Goal: Task Accomplishment & Management: Manage account settings

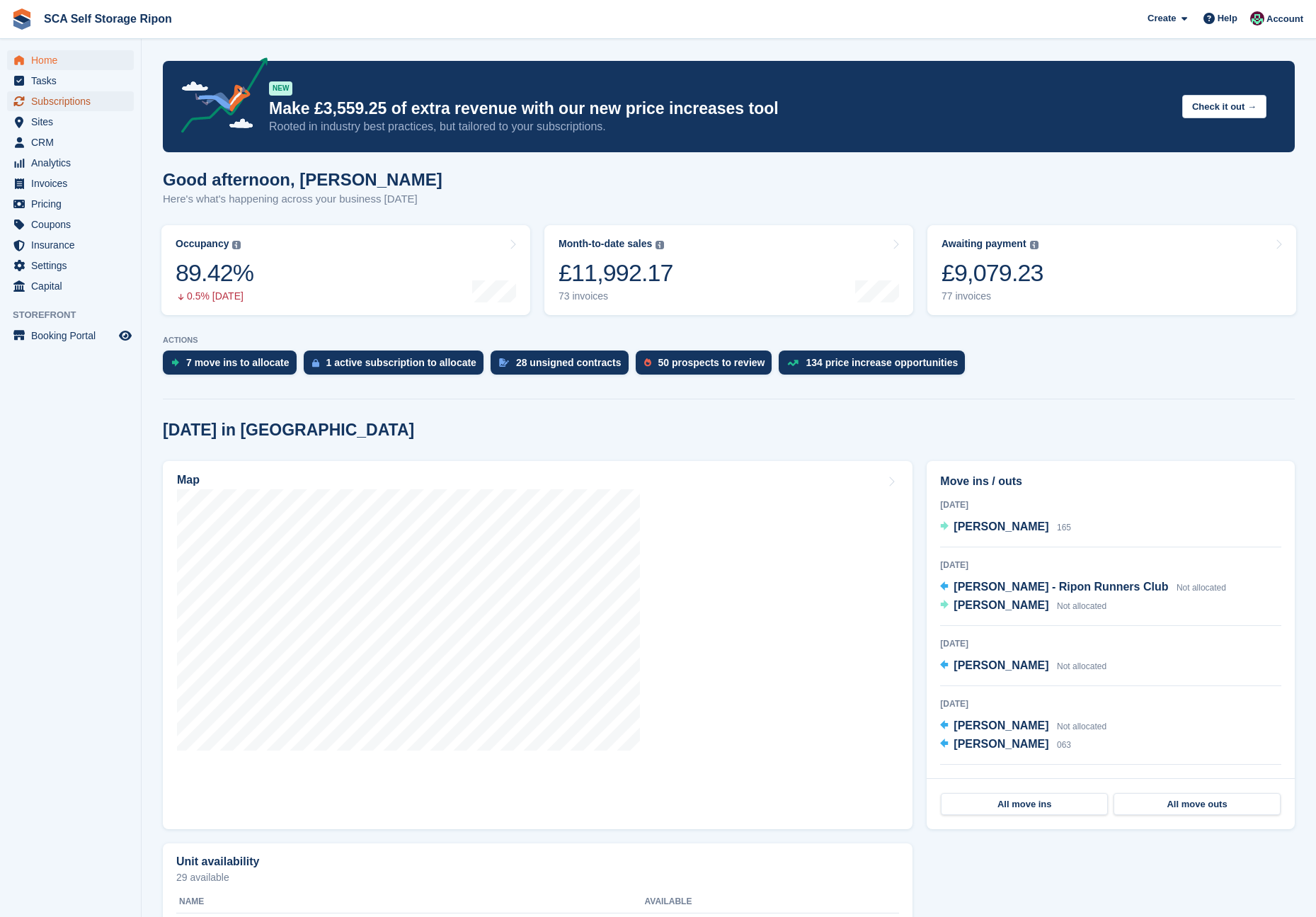
click at [82, 92] on span "Subscriptions" at bounding box center [73, 102] width 85 height 20
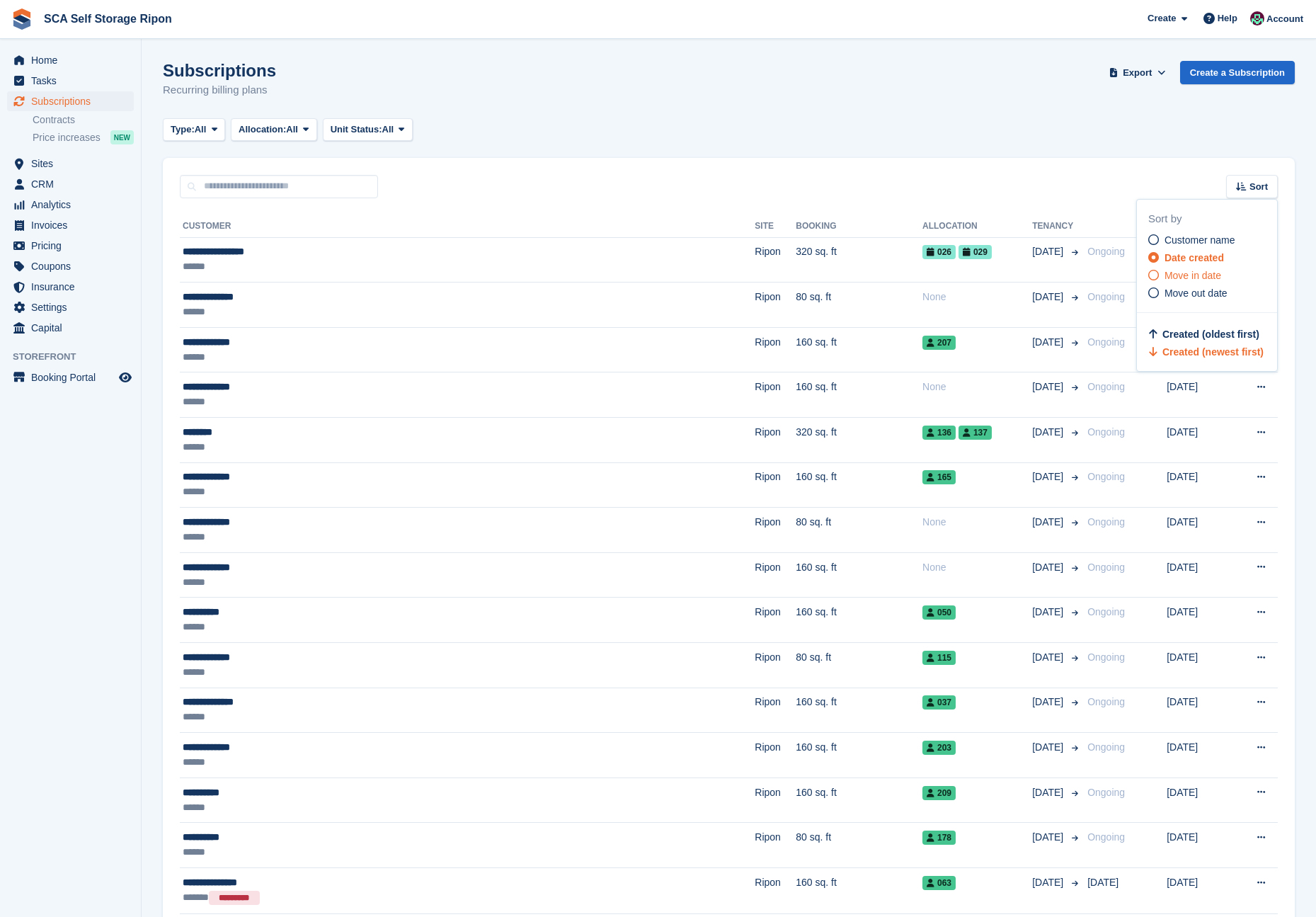
click at [1200, 270] on span "Move in date" at bounding box center [1193, 275] width 57 height 12
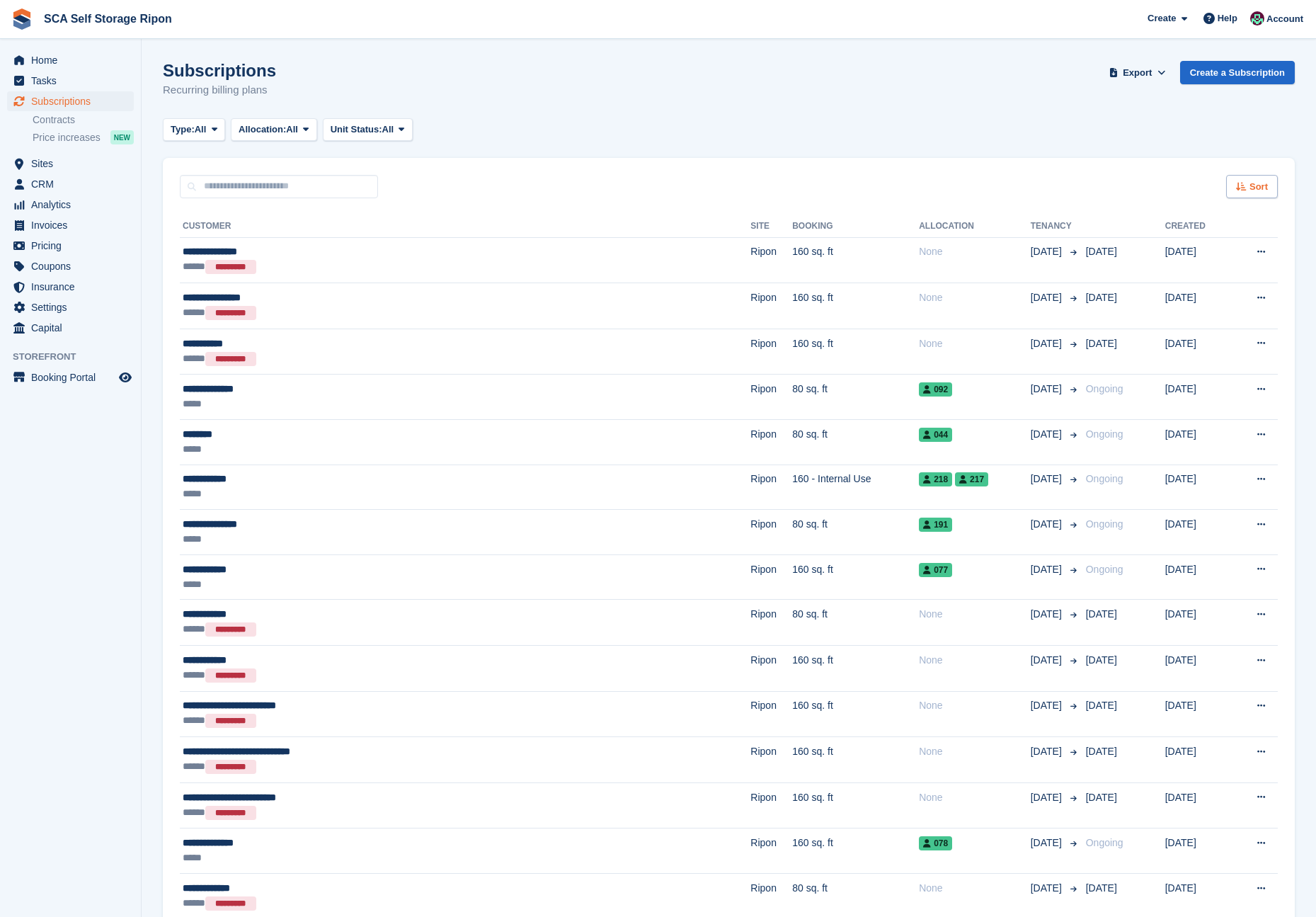
click at [1254, 185] on span "Sort" at bounding box center [1258, 187] width 18 height 14
click at [1211, 350] on span "Move in (newest first)" at bounding box center [1213, 352] width 101 height 12
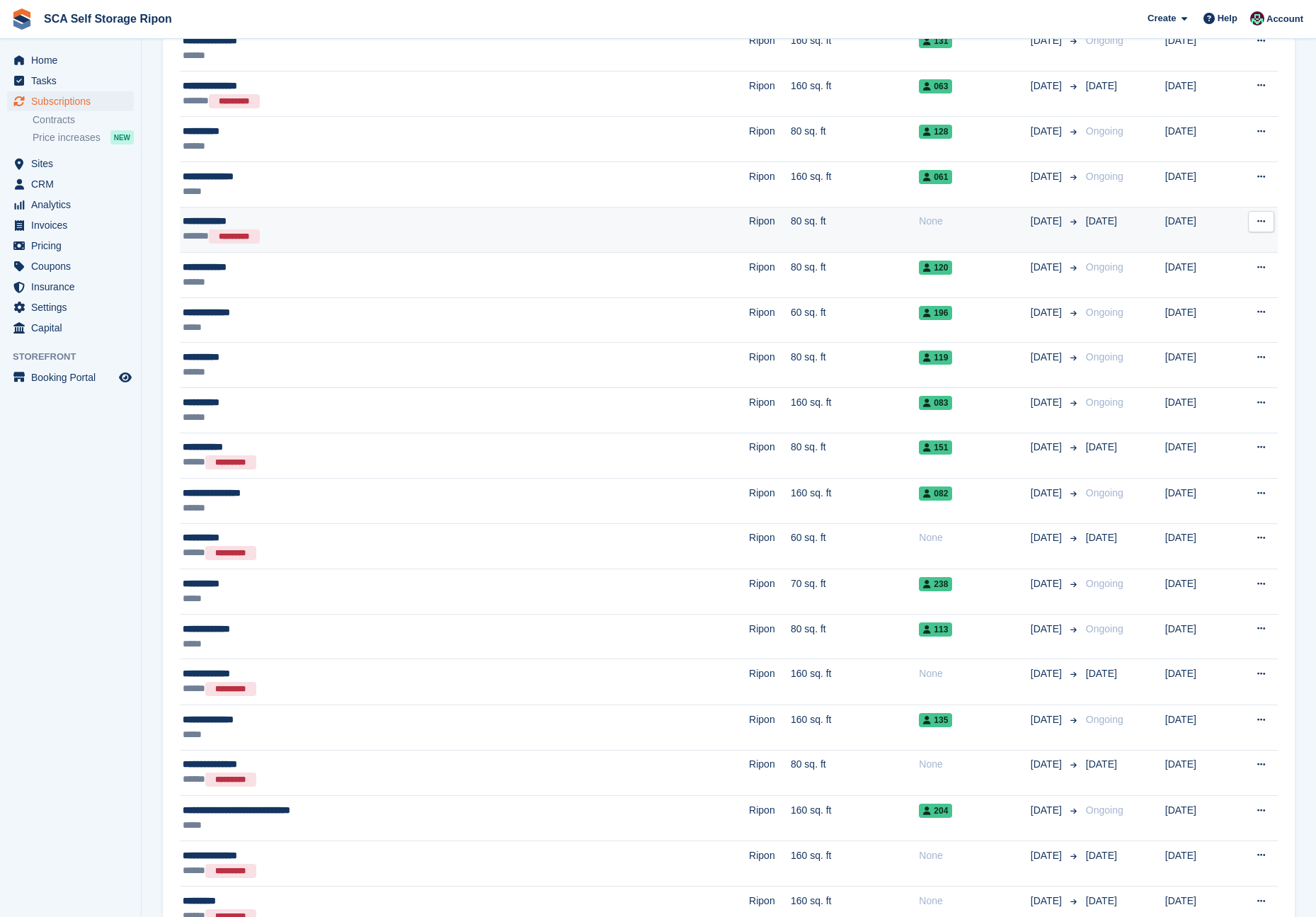
scroll to position [1166, 0]
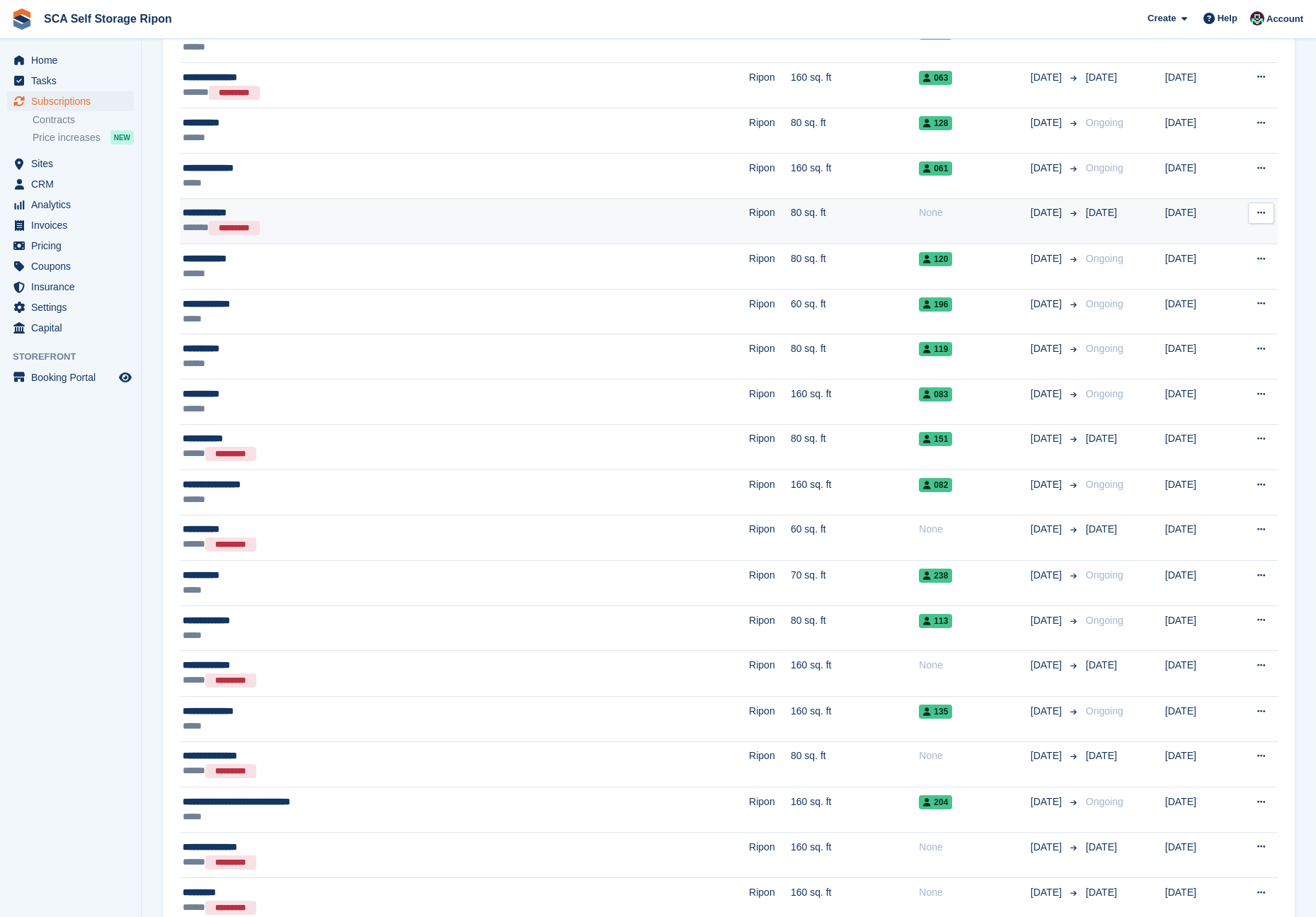
click at [791, 208] on td "80 sq. ft" at bounding box center [855, 221] width 128 height 46
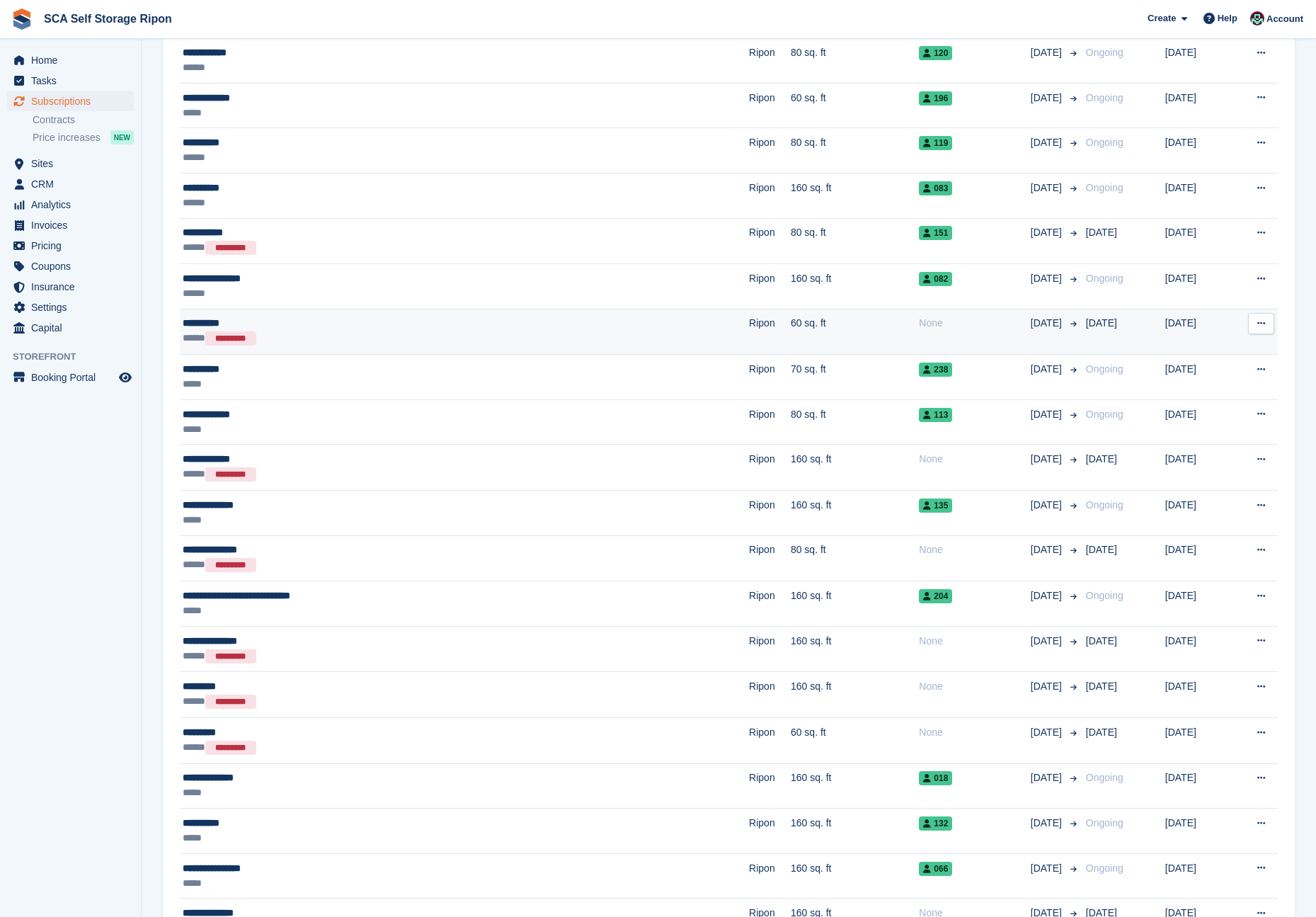
scroll to position [1382, 0]
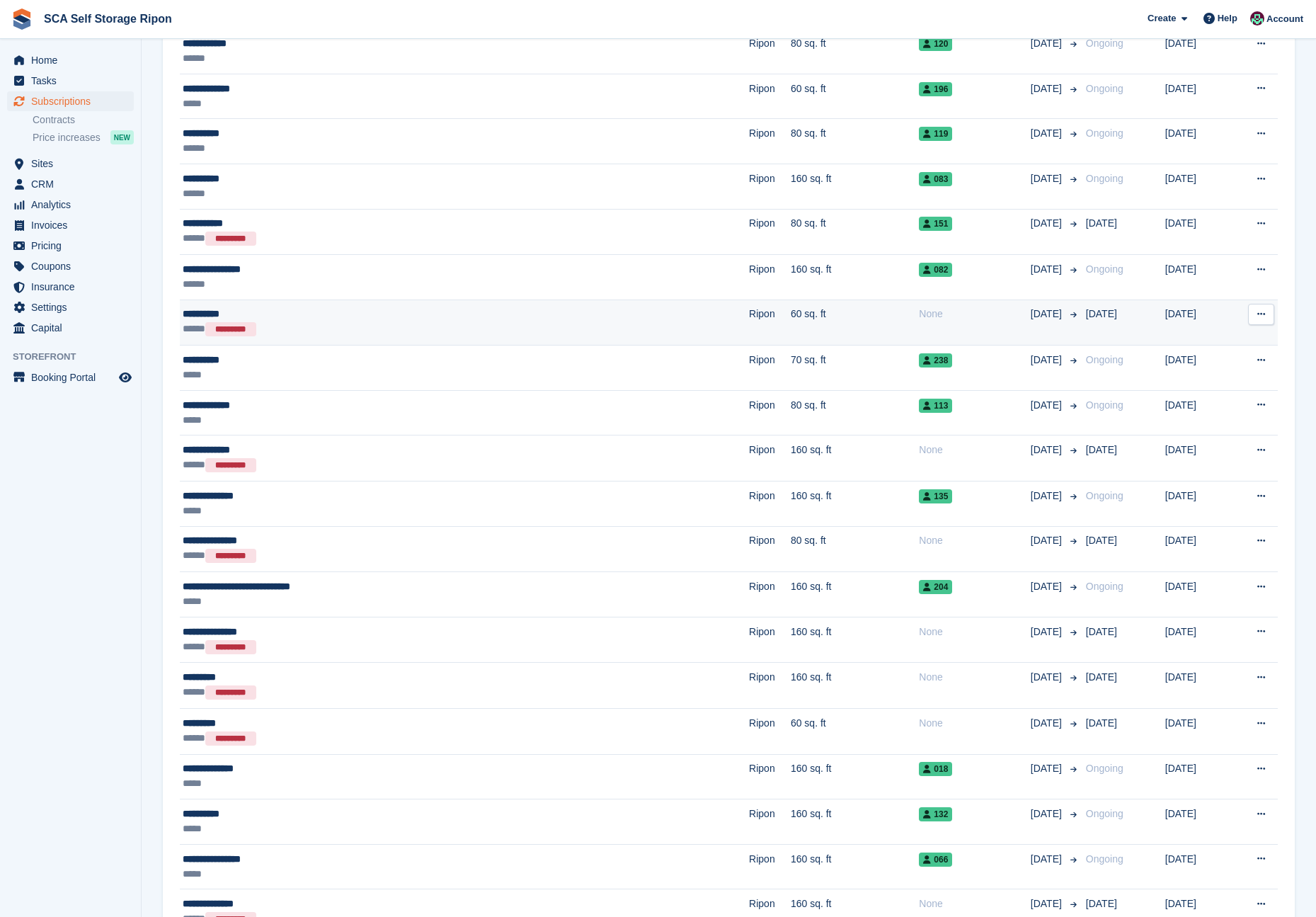
click at [791, 312] on td "60 sq. ft" at bounding box center [855, 322] width 128 height 46
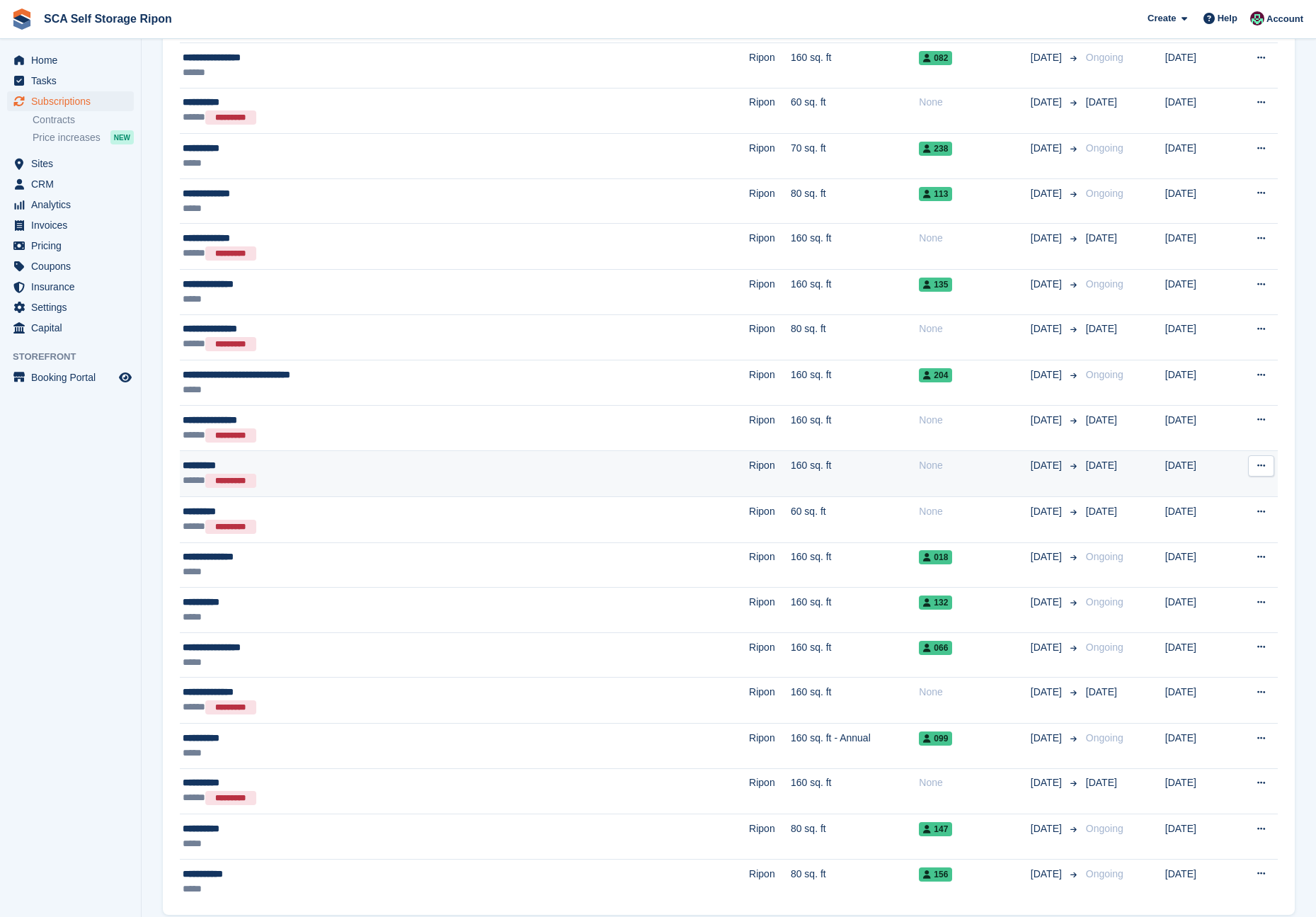
scroll to position [1651, 0]
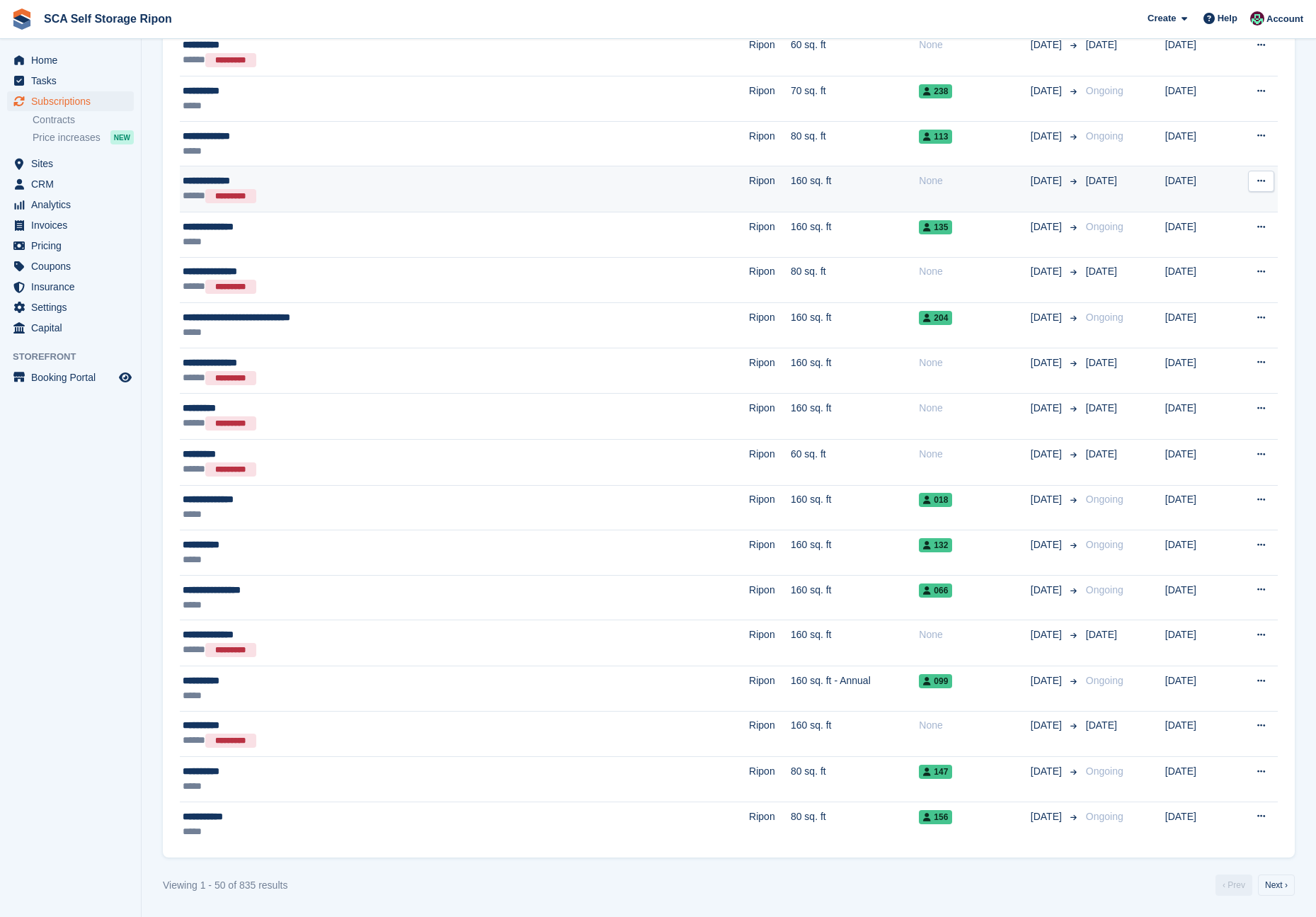
click at [919, 184] on div "None" at bounding box center [974, 181] width 111 height 15
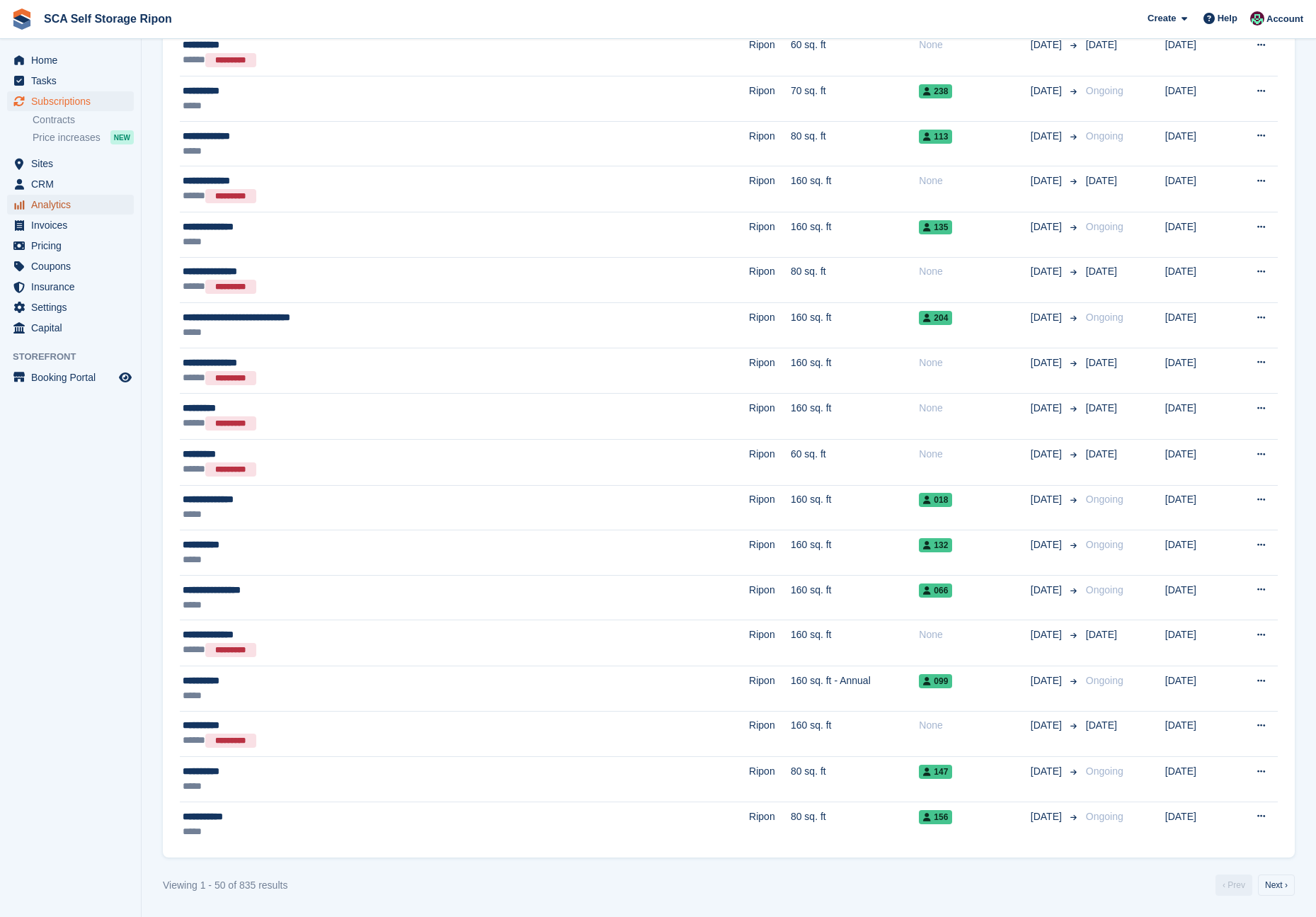
click at [57, 206] on span "Analytics" at bounding box center [73, 204] width 85 height 20
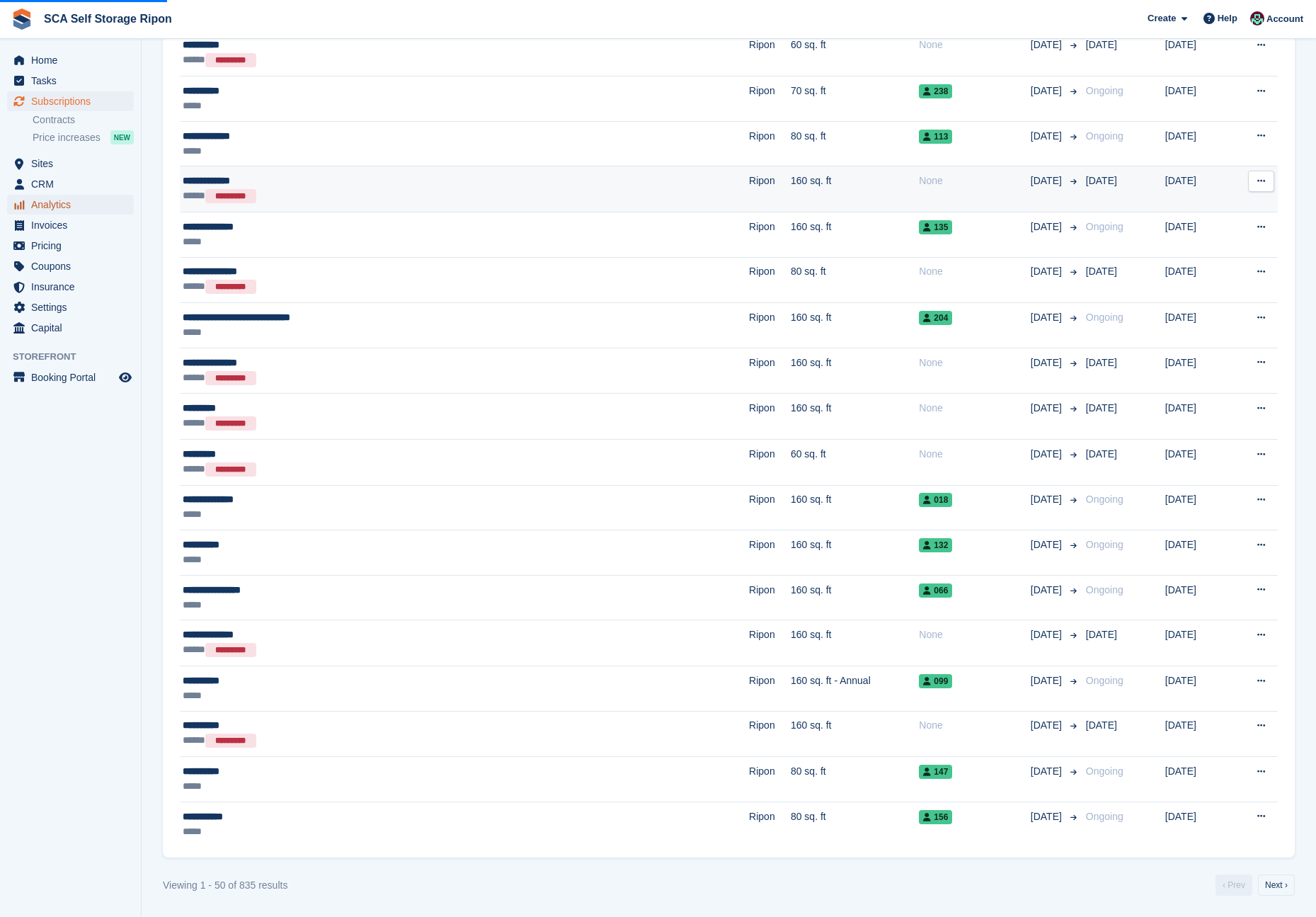
scroll to position [1650, 0]
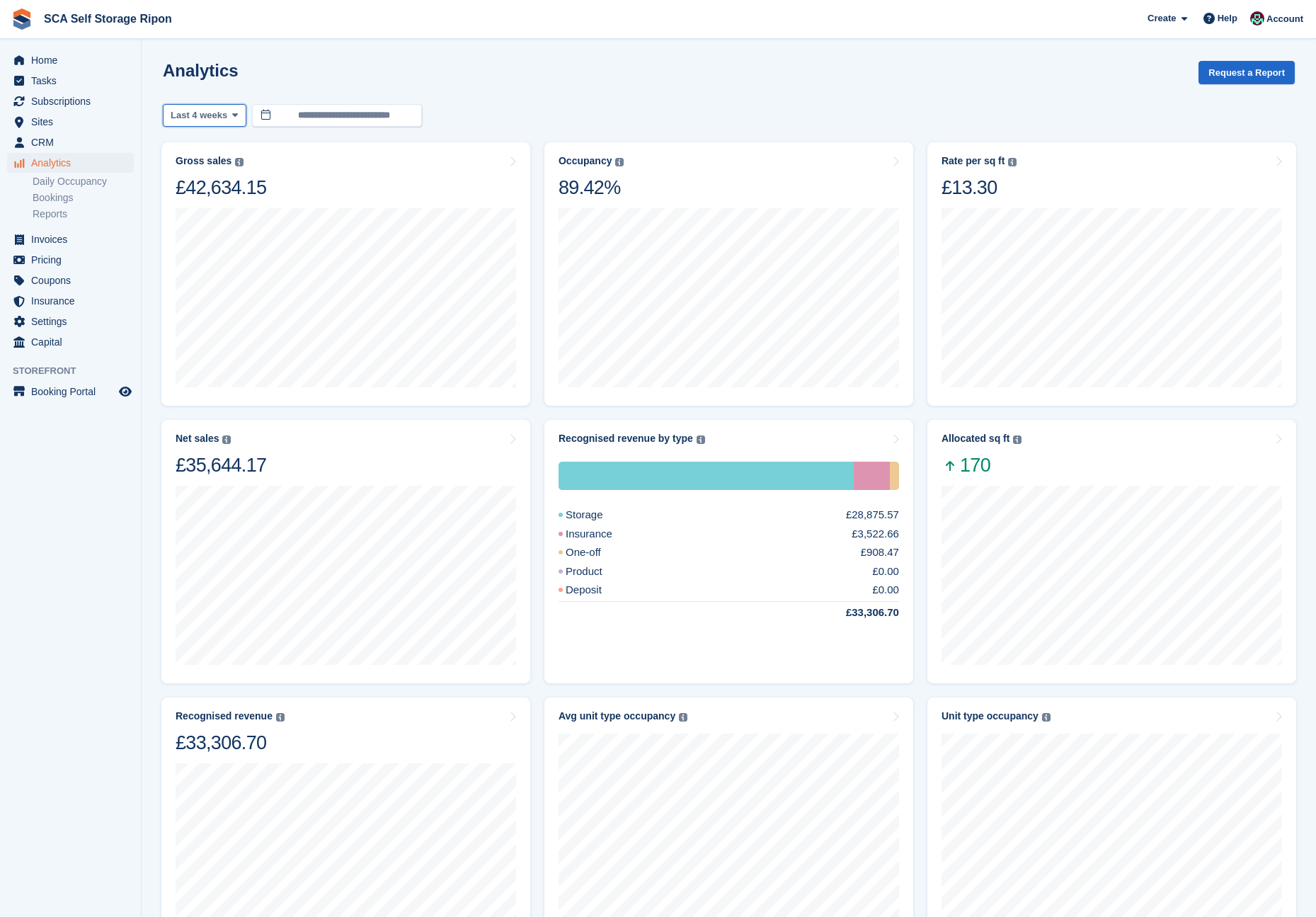
click at [213, 108] on span "Last 4 weeks" at bounding box center [199, 115] width 57 height 14
click at [207, 227] on link "Last 3 months" at bounding box center [231, 225] width 123 height 26
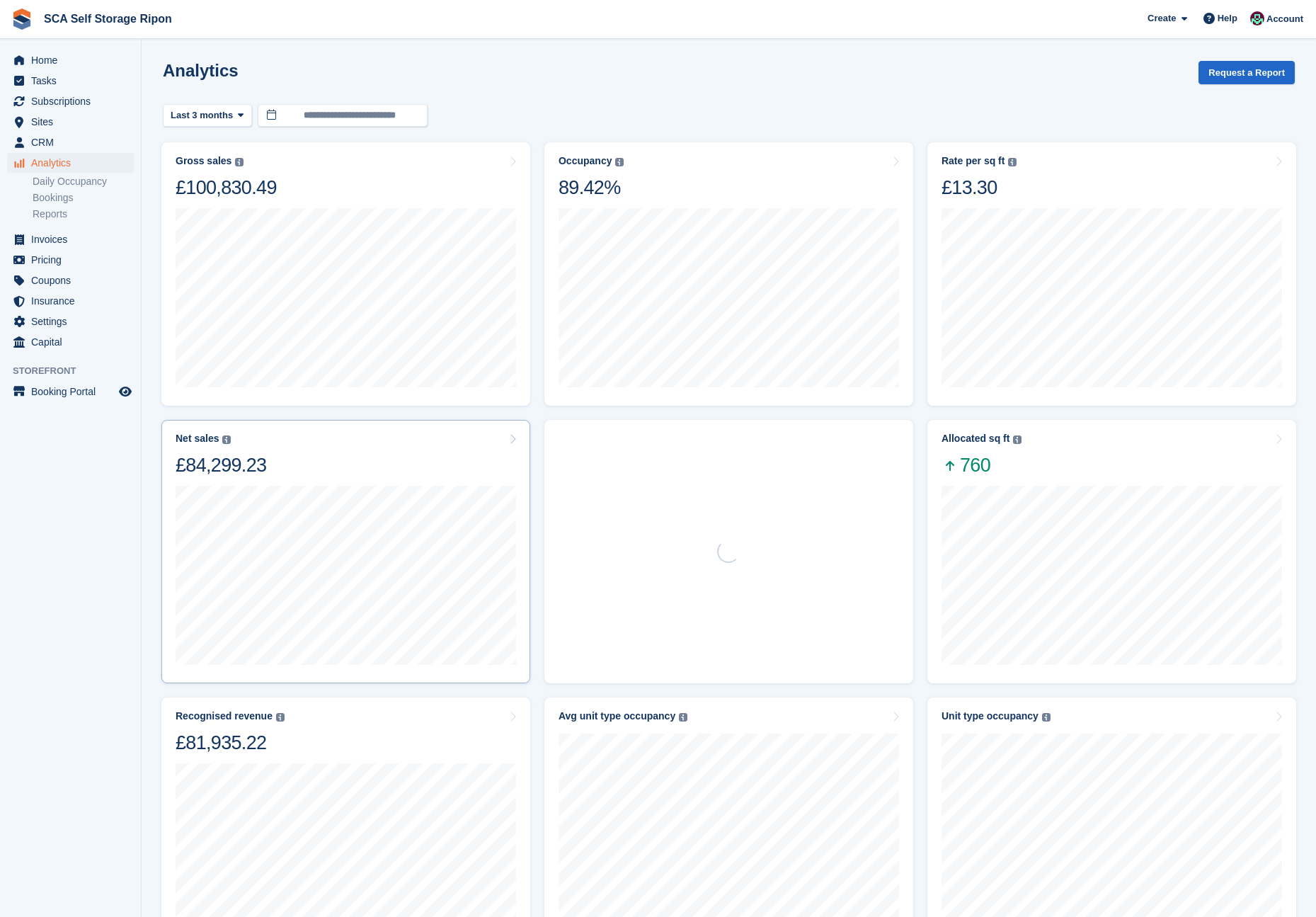
click at [299, 443] on div "Net sales The sum of all finalised invoices, after discount and excluding tax. …" at bounding box center [346, 455] width 340 height 44
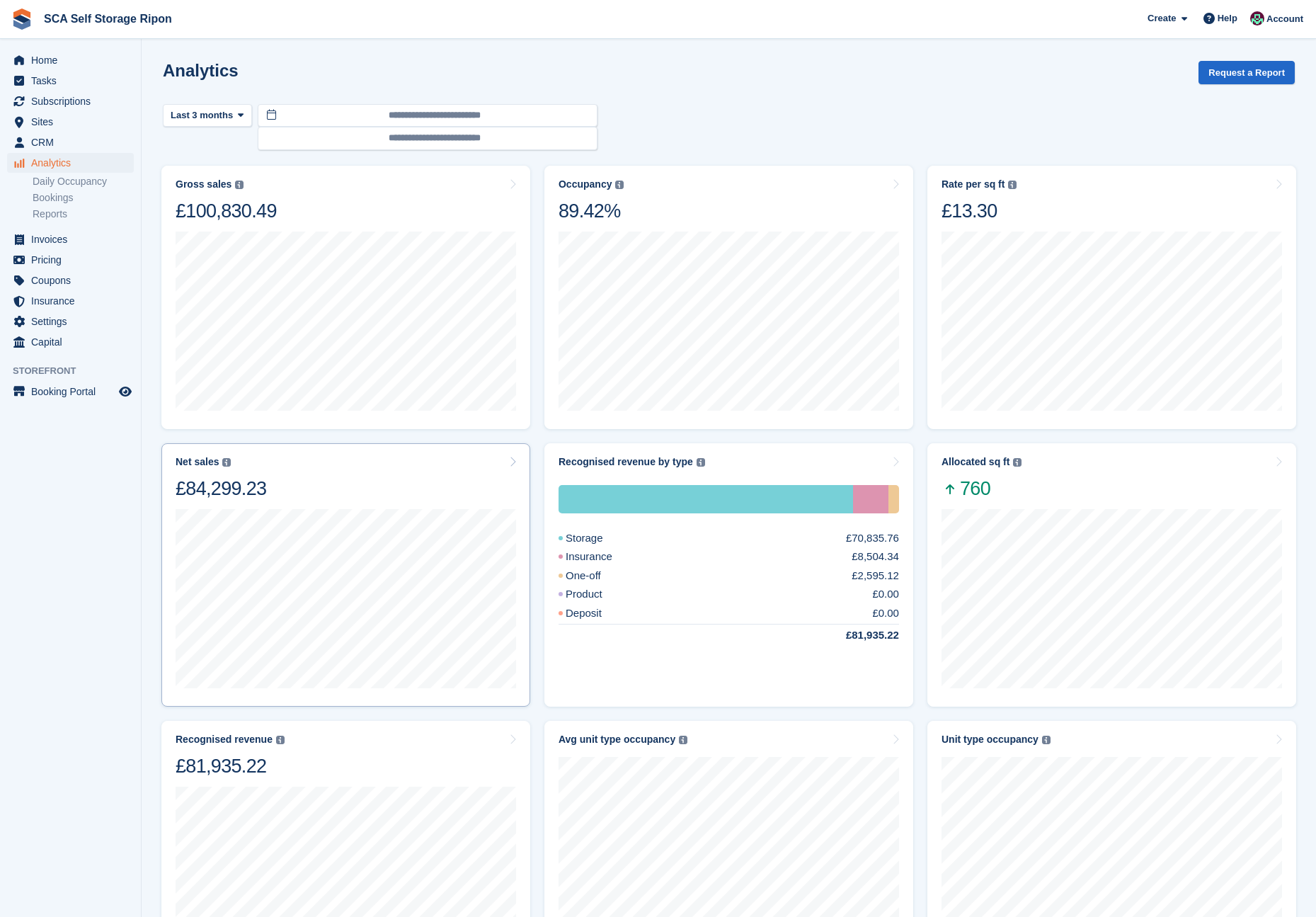
click at [358, 471] on div "Net sales The sum of all finalised invoices, after discount and excluding tax. …" at bounding box center [346, 478] width 340 height 44
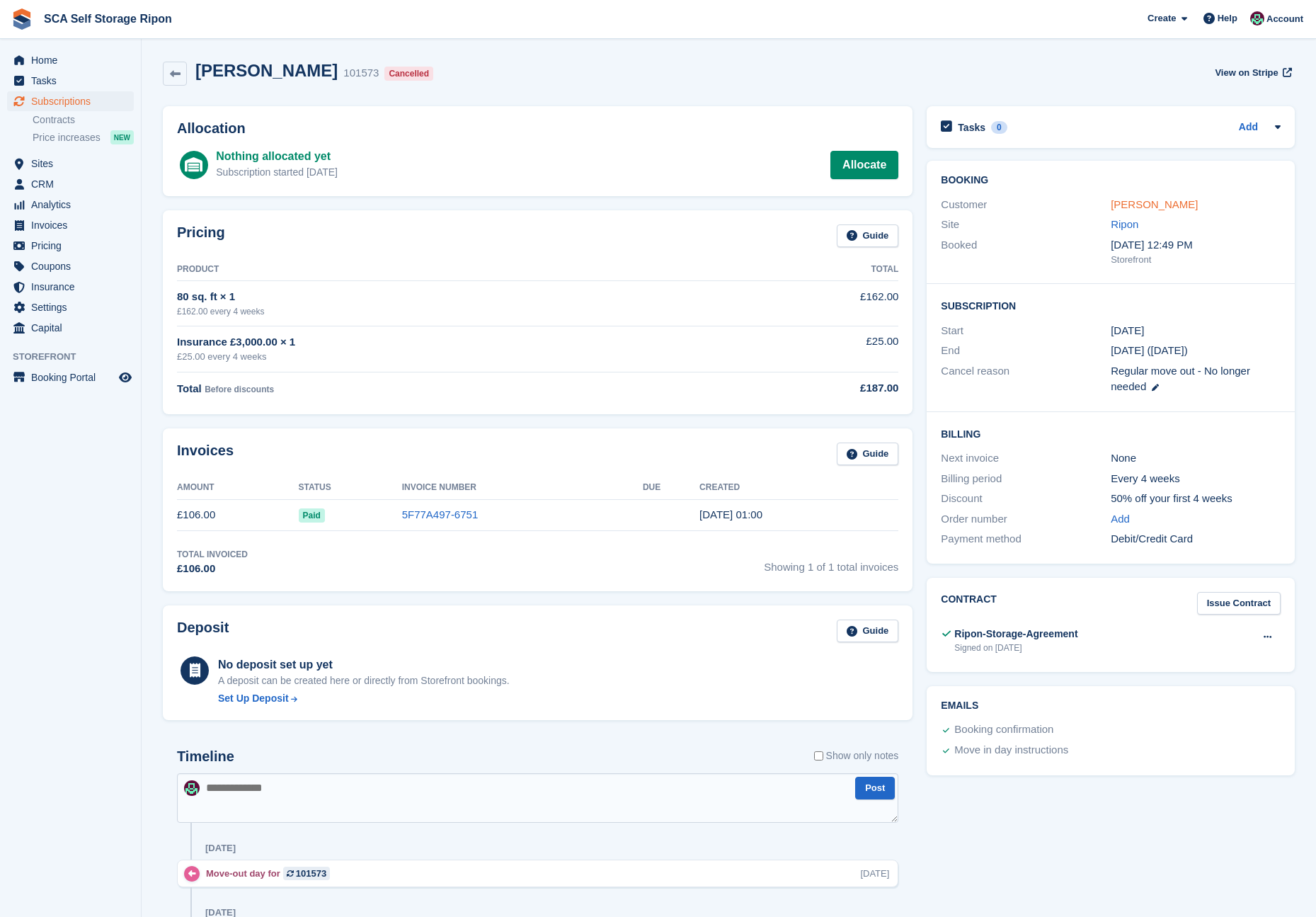
click at [1167, 205] on link "Mary Kendell" at bounding box center [1154, 204] width 87 height 12
click at [1150, 205] on link "Mary Kendell" at bounding box center [1154, 204] width 87 height 12
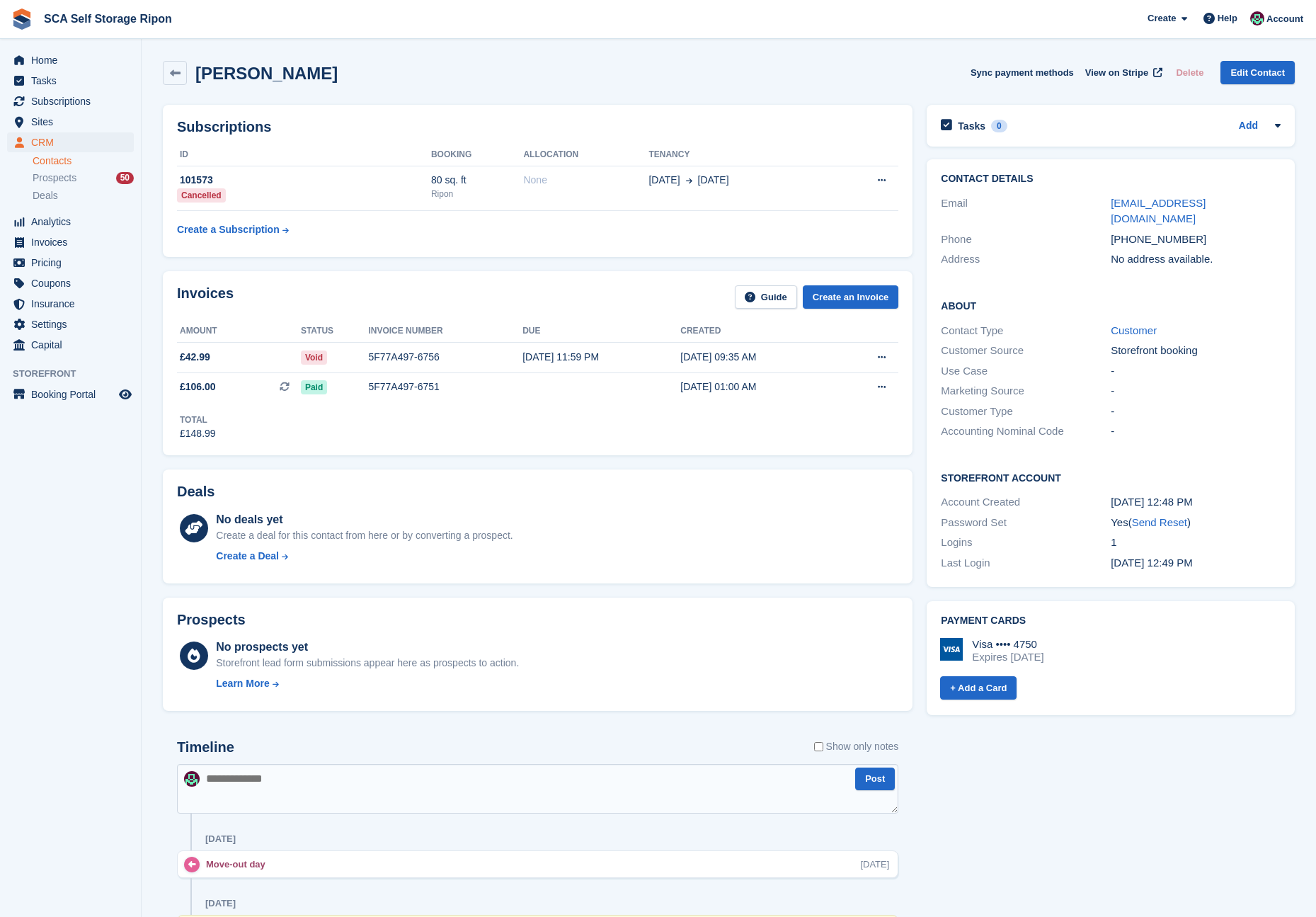
click at [1150, 205] on link "marykendell2@gmail.com" at bounding box center [1158, 211] width 95 height 28
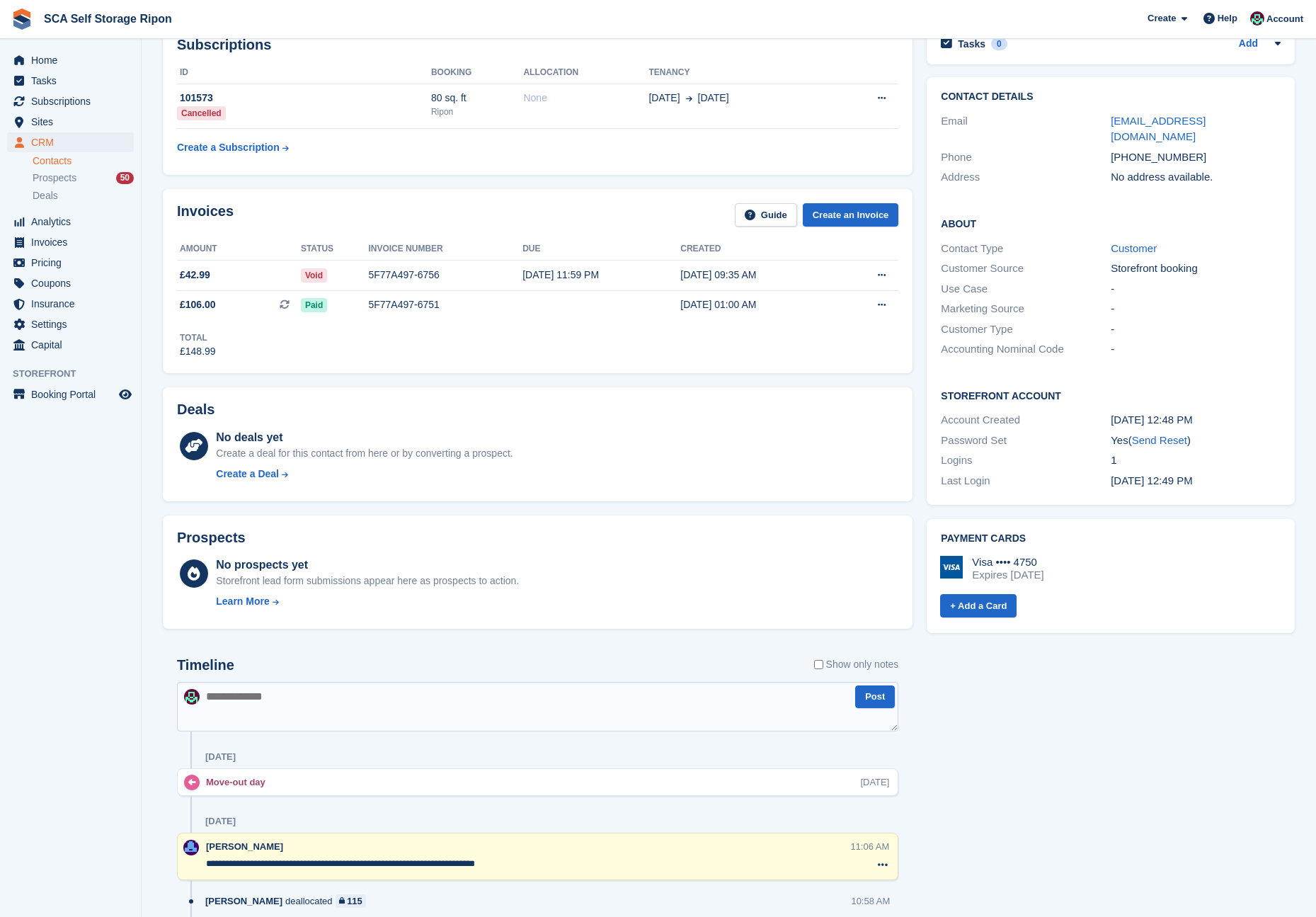
scroll to position [9, 0]
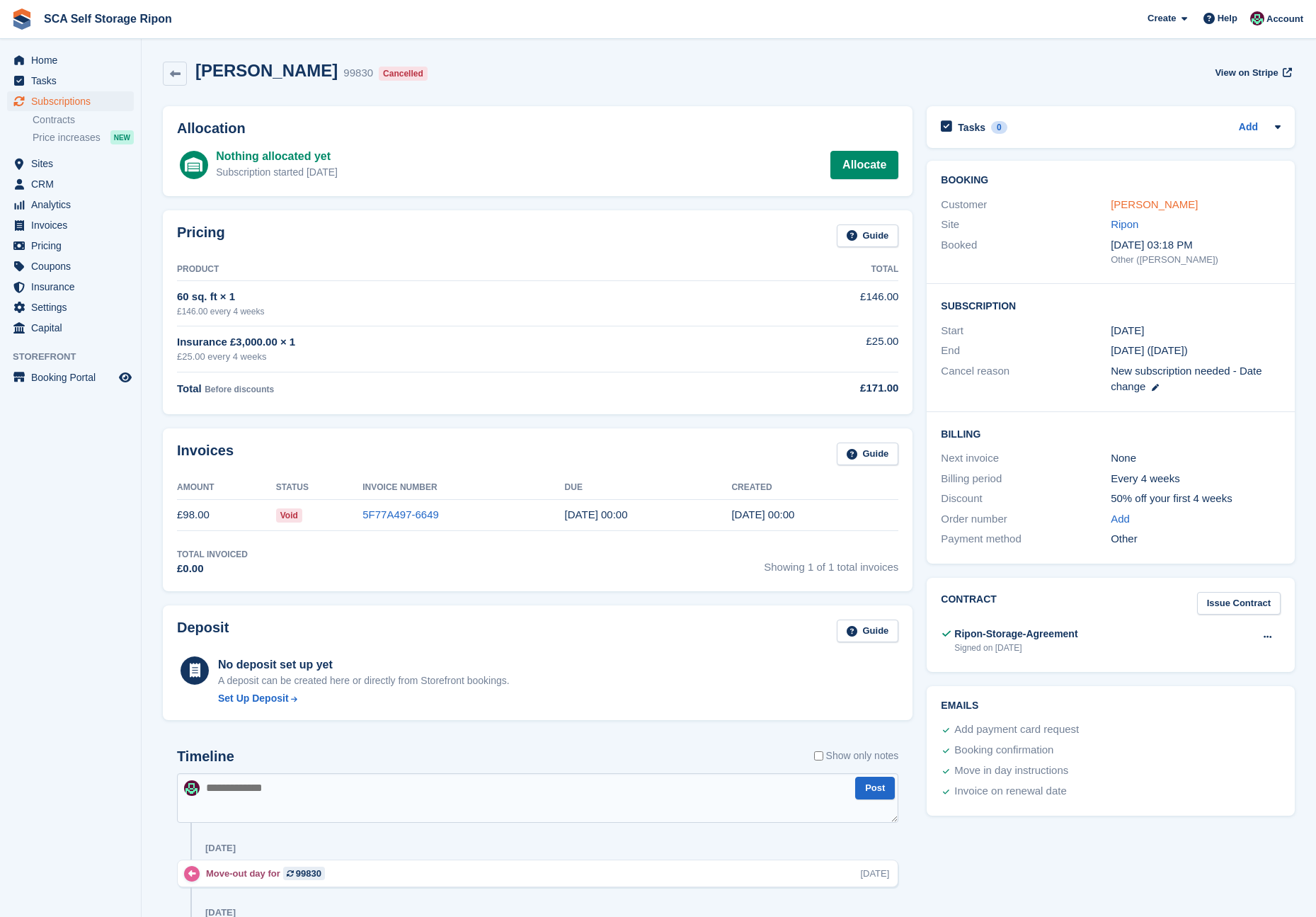
click at [1130, 204] on link "Tom Vivian" at bounding box center [1154, 204] width 87 height 12
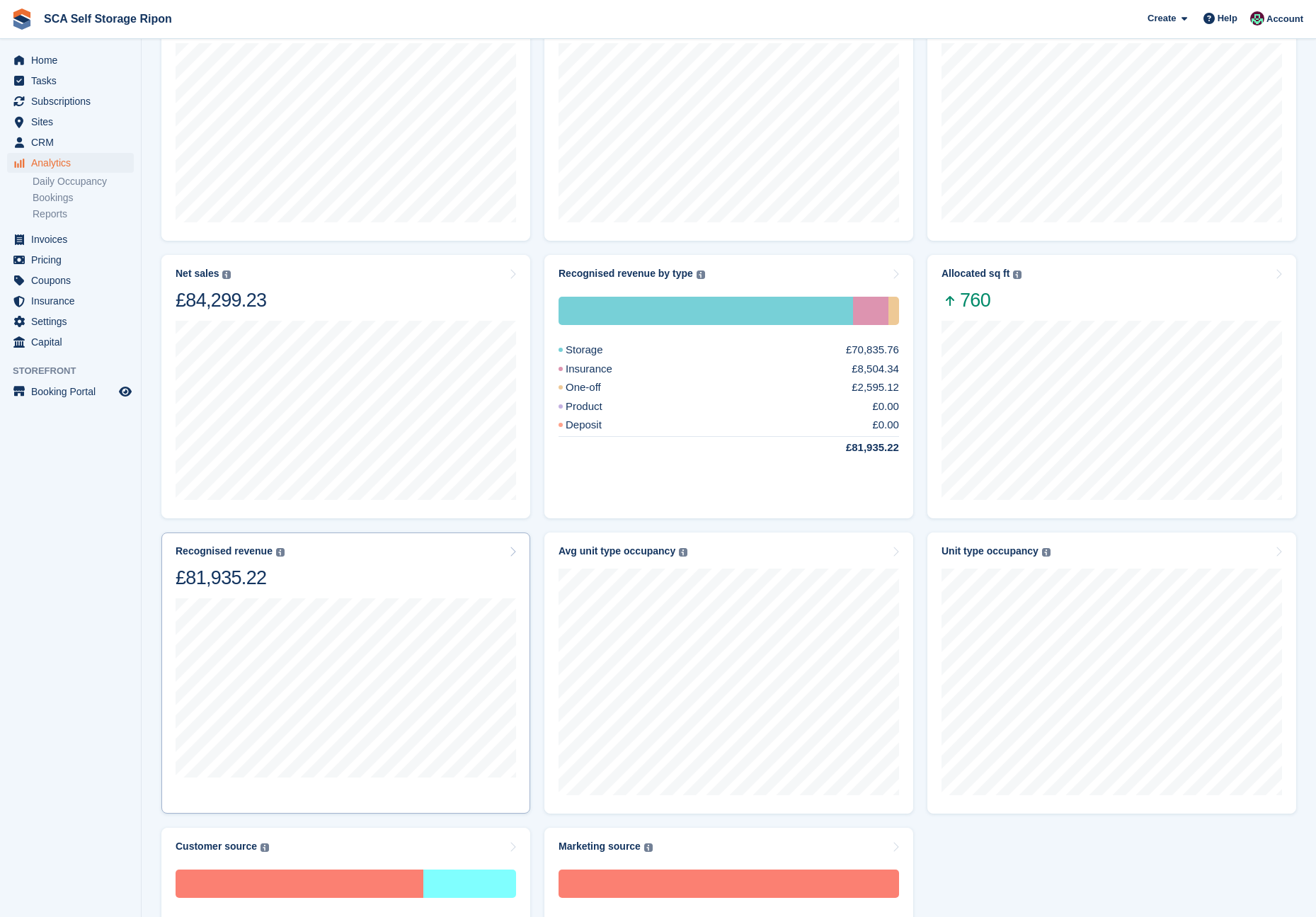
scroll to position [172, 0]
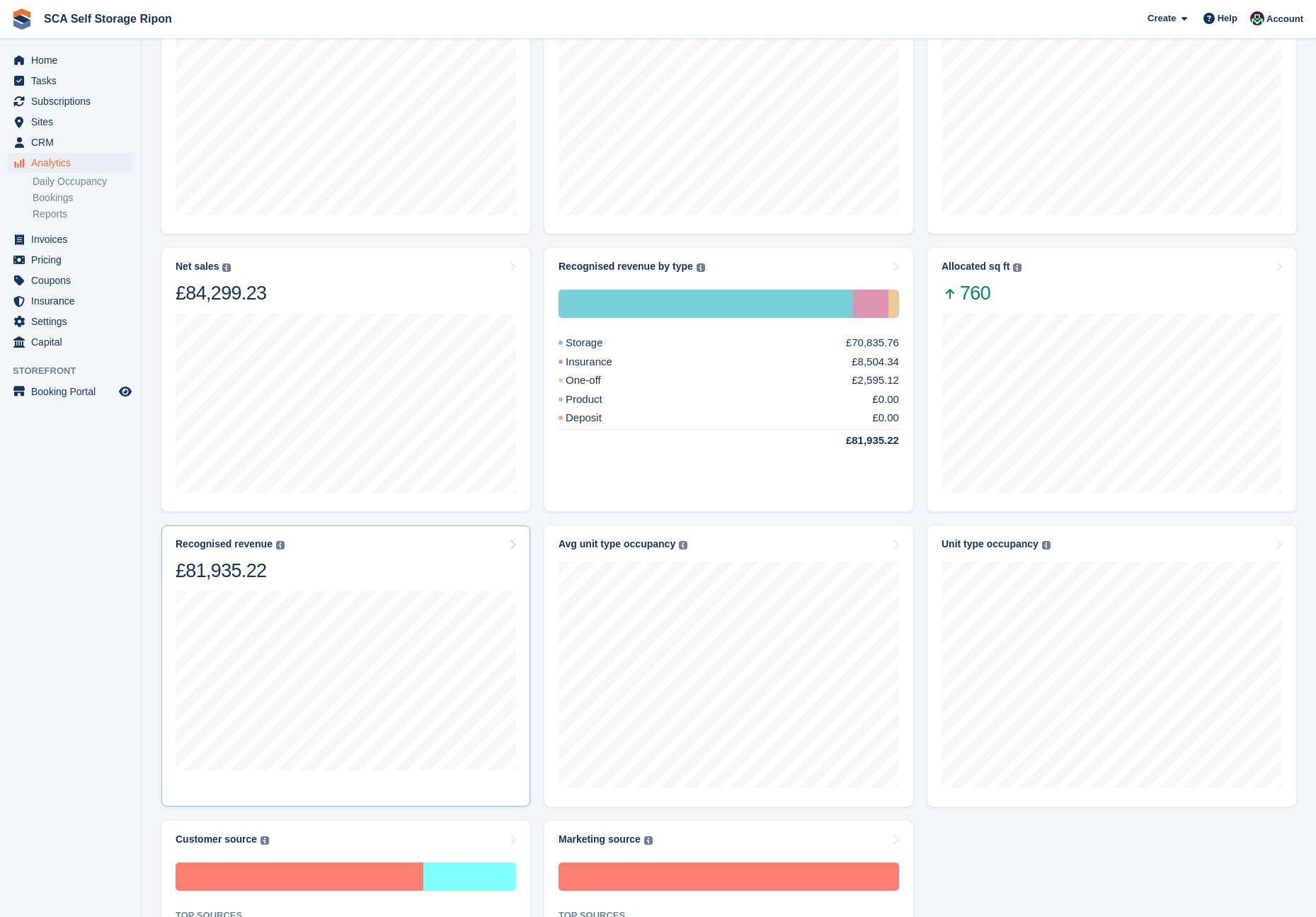
click at [382, 547] on div "Recognised revenue The sum of all finalised invoices, after discount and exclud…" at bounding box center [346, 560] width 340 height 44
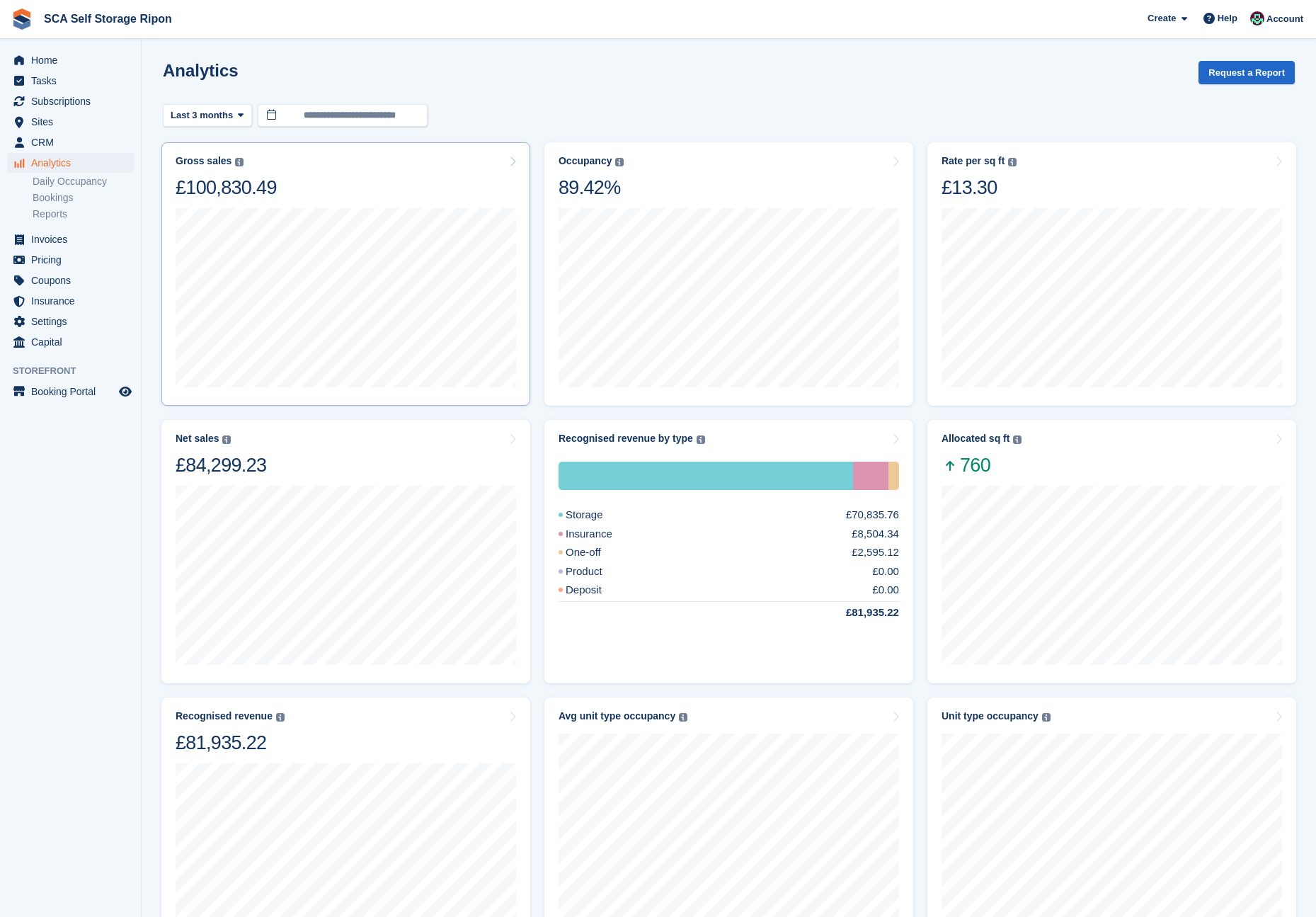
scroll to position [95, 0]
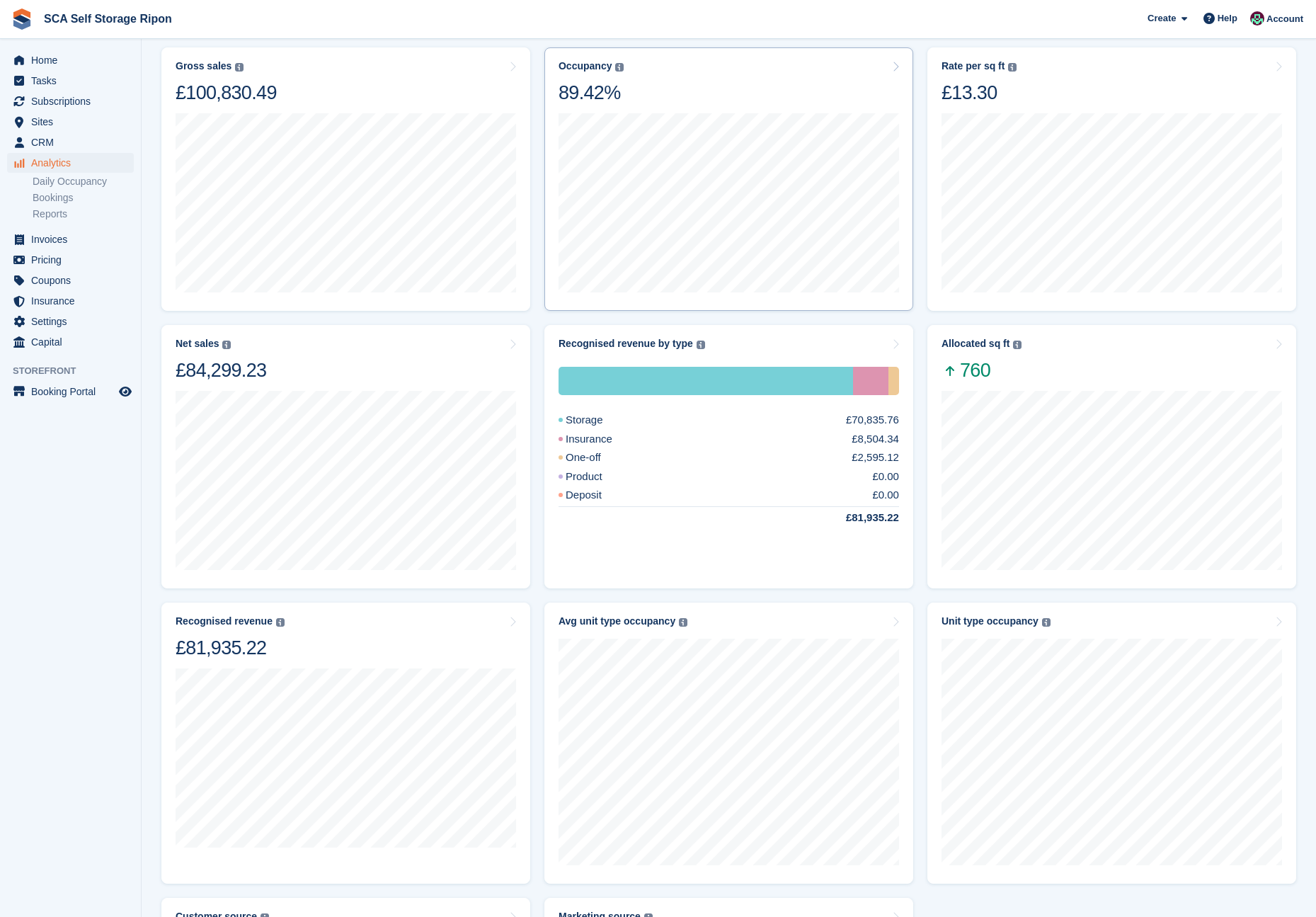
click at [653, 90] on div "Occupancy Percentage of all allocated units in terms of area. Includes units wi…" at bounding box center [729, 82] width 340 height 44
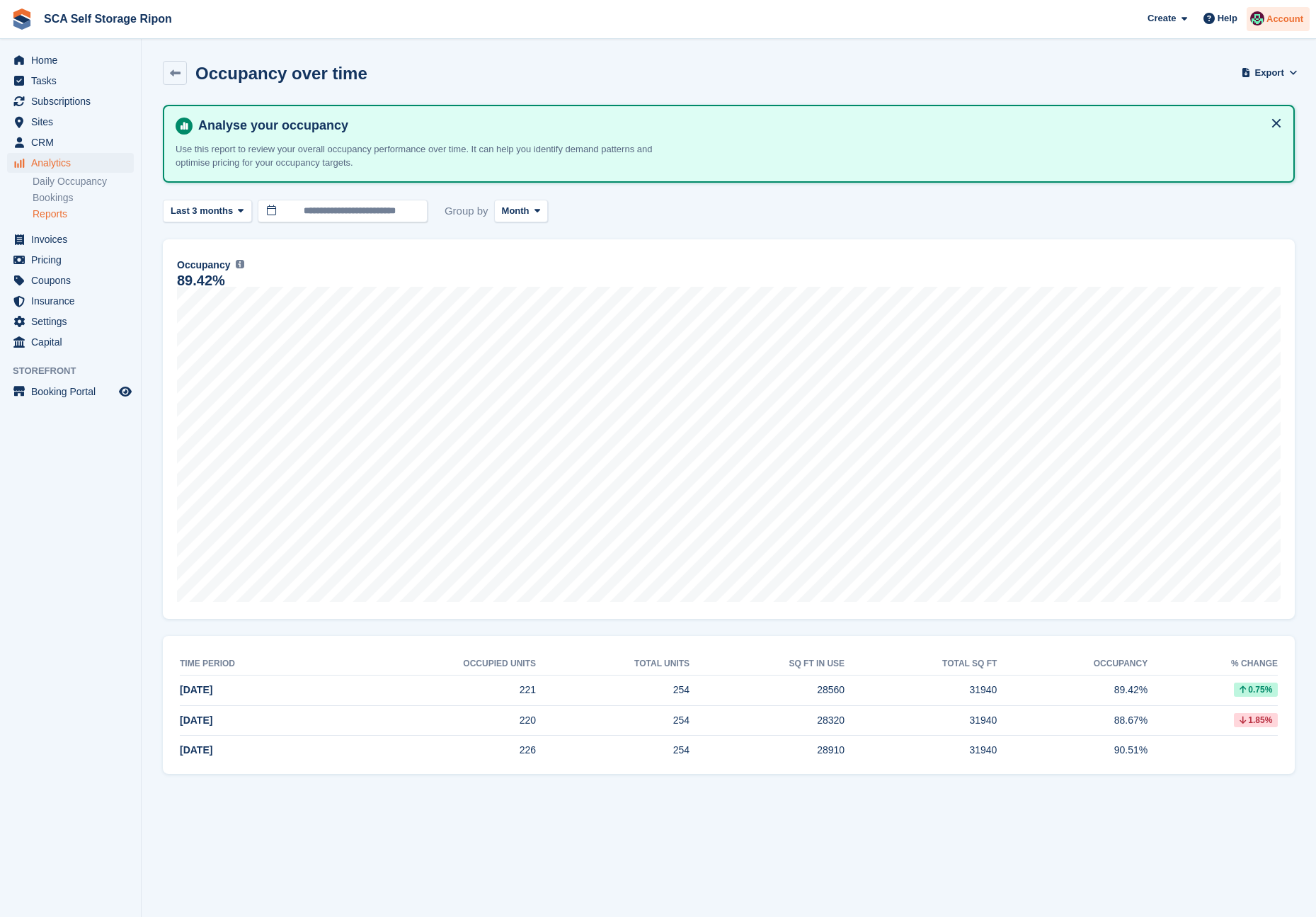
click at [1270, 23] on span "Account" at bounding box center [1285, 18] width 37 height 14
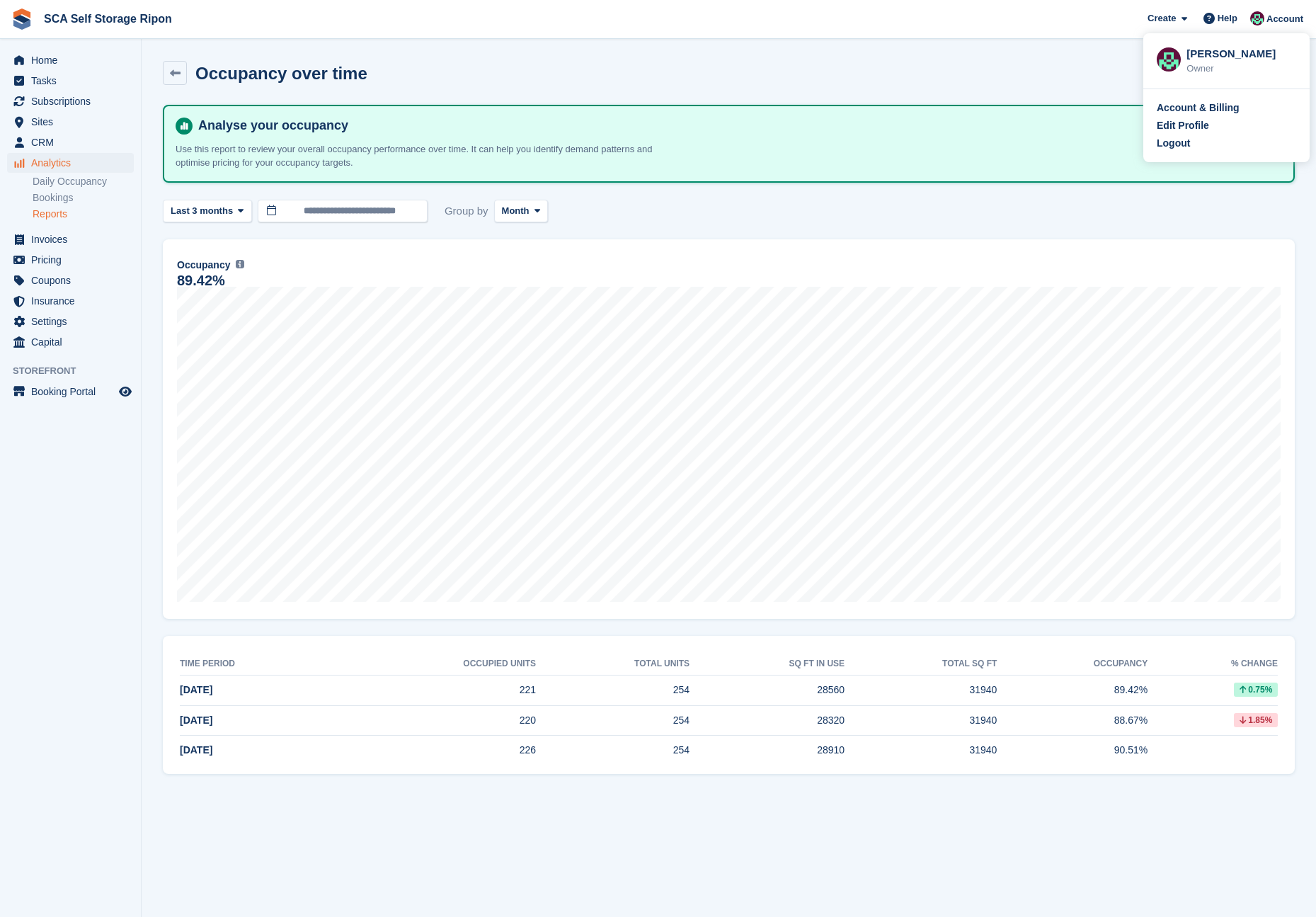
click at [1192, 141] on div "Logout" at bounding box center [1226, 144] width 139 height 15
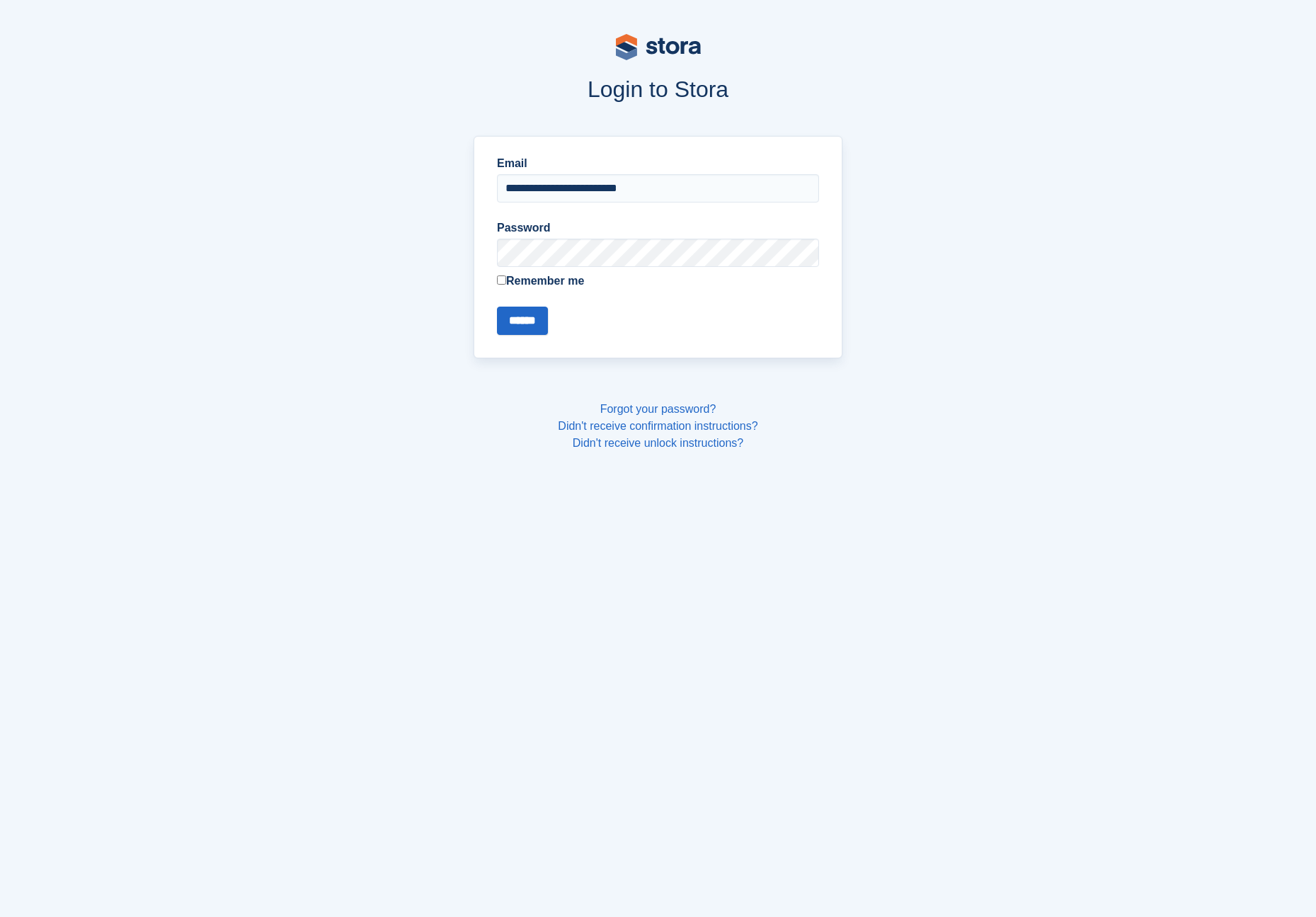
click at [555, 173] on div "**********" at bounding box center [658, 179] width 322 height 48
click at [572, 192] on input "**********" at bounding box center [658, 189] width 322 height 28
type input "**********"
click at [534, 320] on input "******" at bounding box center [522, 321] width 51 height 28
